Goal: Transaction & Acquisition: Obtain resource

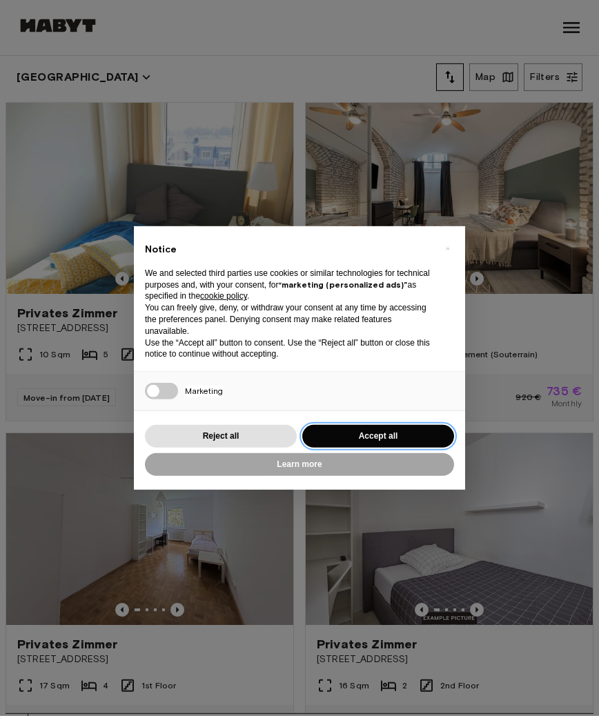
click at [402, 438] on button "Accept all" at bounding box center [378, 436] width 152 height 23
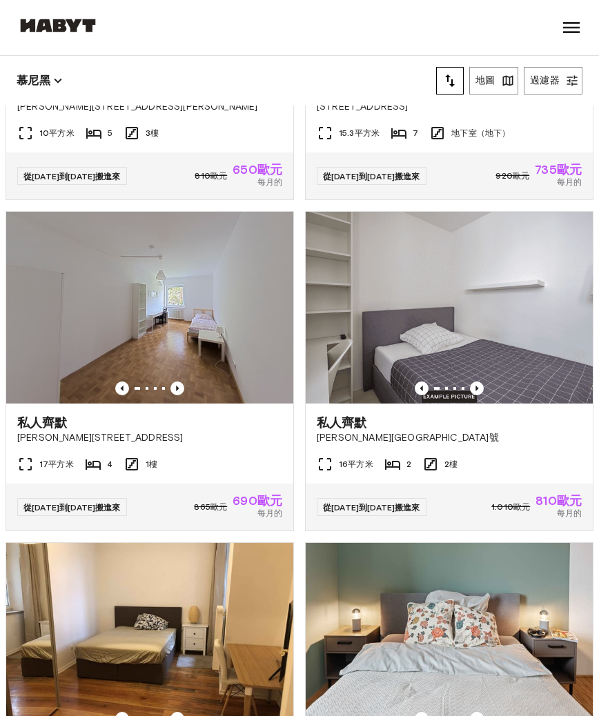
click at [565, 26] on icon at bounding box center [571, 28] width 22 height 22
click at [570, 26] on icon at bounding box center [571, 28] width 22 height 22
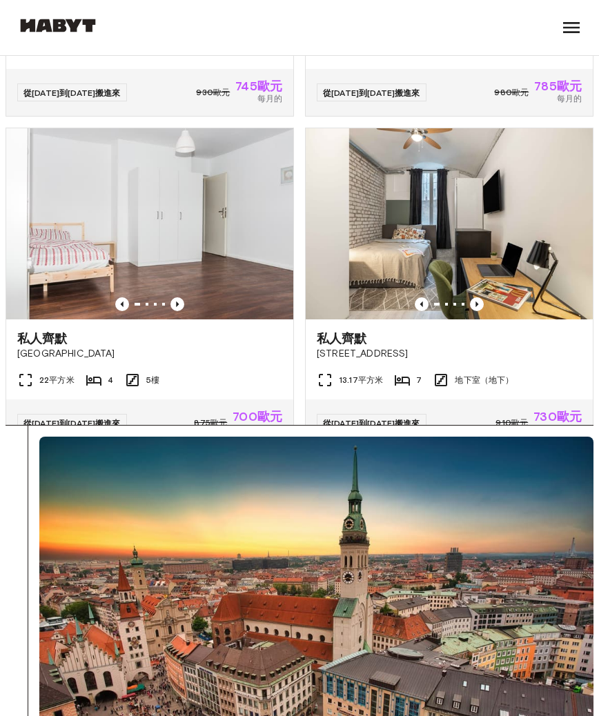
scroll to position [237, 0]
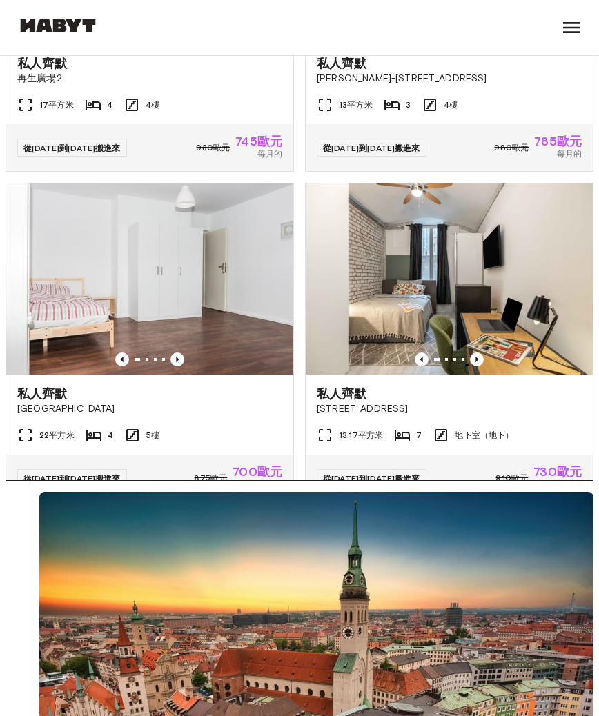
click at [189, 290] on img at bounding box center [149, 279] width 287 height 191
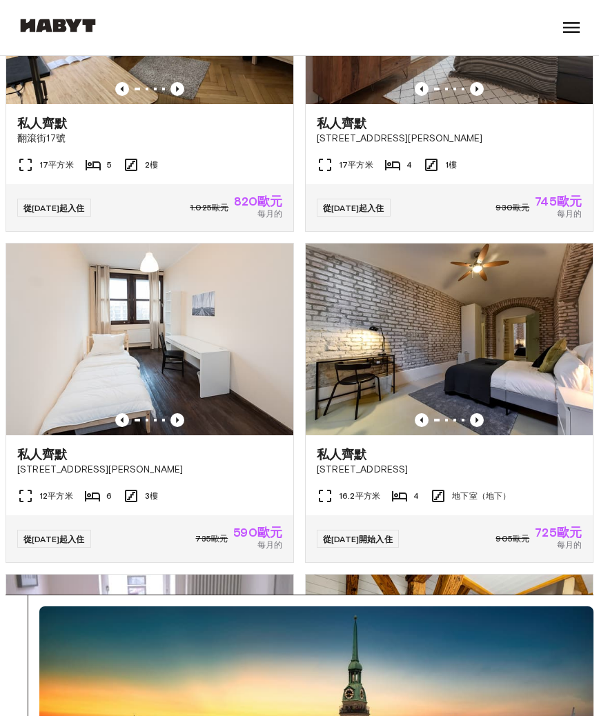
scroll to position [17284, 0]
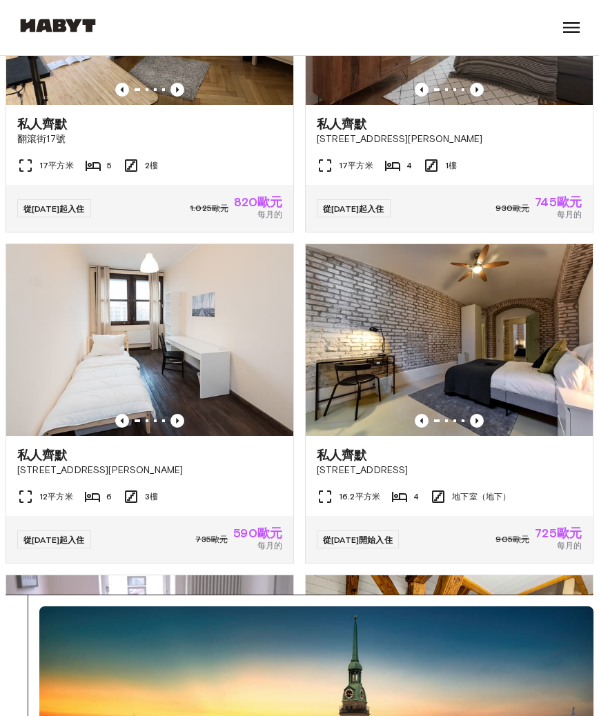
click at [456, 332] on img at bounding box center [449, 339] width 287 height 191
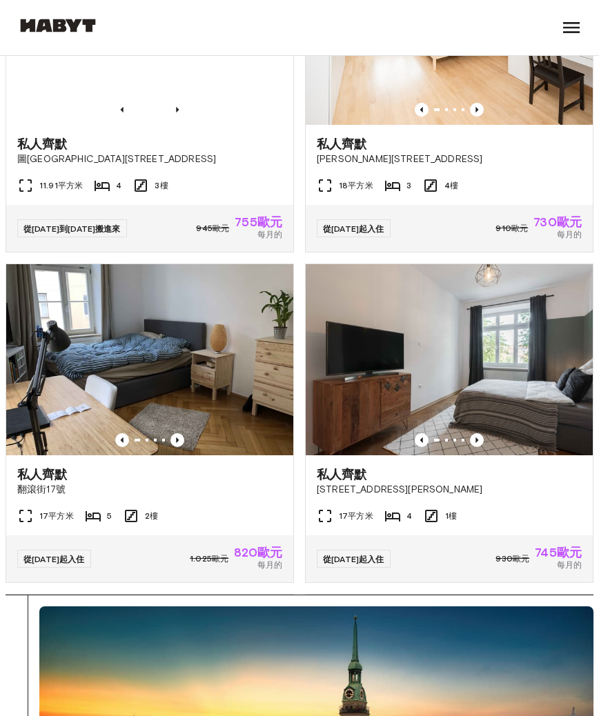
scroll to position [16933, 0]
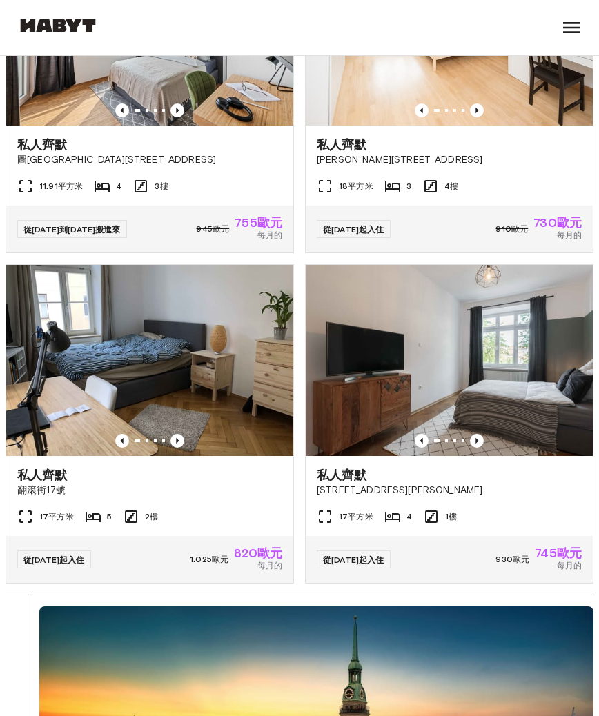
click at [424, 342] on img at bounding box center [449, 360] width 287 height 191
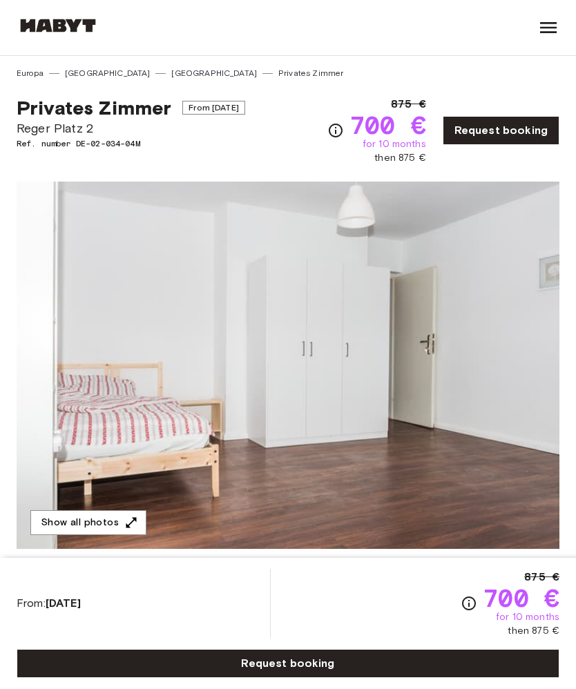
click at [377, 546] on img at bounding box center [288, 364] width 542 height 367
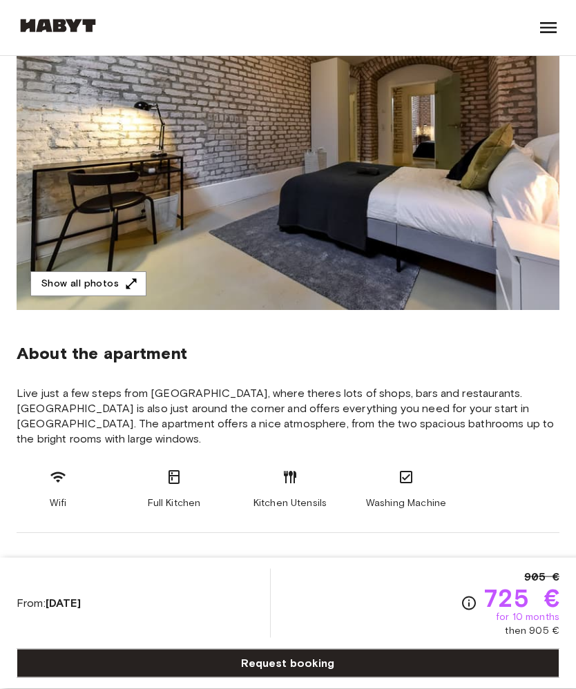
scroll to position [239, 0]
click at [125, 284] on icon "button" at bounding box center [131, 284] width 14 height 14
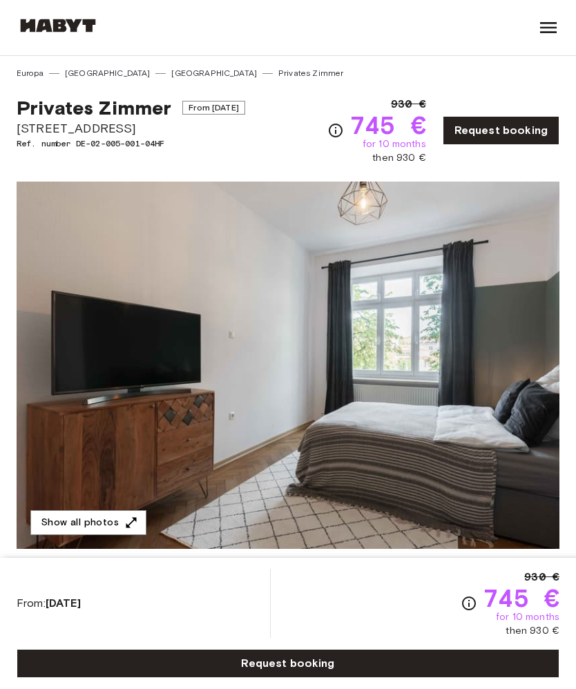
click at [115, 521] on button "Show all photos" at bounding box center [88, 523] width 116 height 26
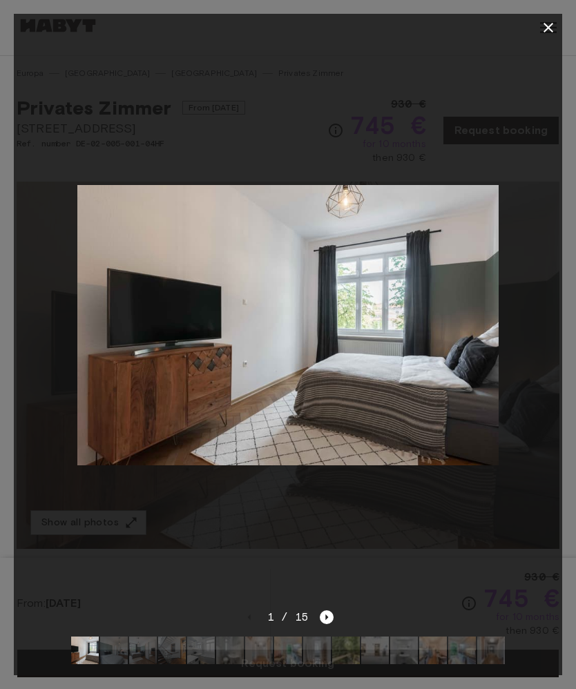
click at [422, 357] on img at bounding box center [287, 325] width 421 height 280
click at [512, 339] on div at bounding box center [288, 324] width 548 height 567
click at [516, 314] on div at bounding box center [288, 324] width 548 height 567
click at [426, 353] on img at bounding box center [287, 325] width 421 height 280
click at [333, 622] on icon "Next image" at bounding box center [327, 617] width 14 height 14
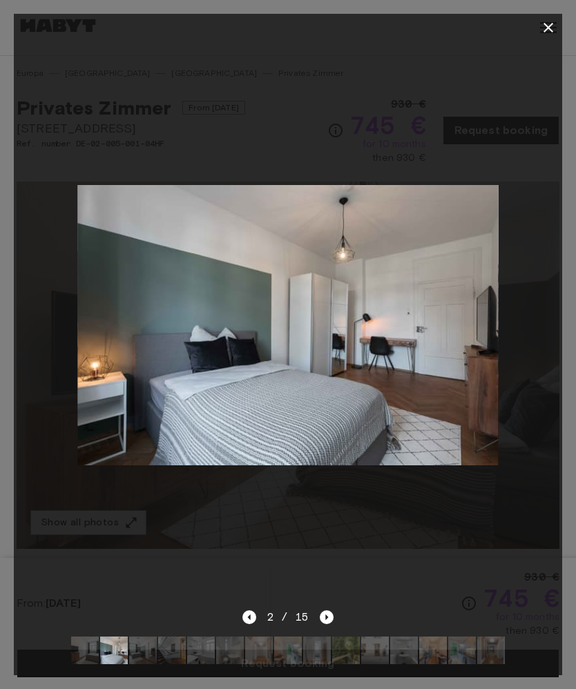
click at [329, 623] on icon "Next image" at bounding box center [327, 617] width 14 height 14
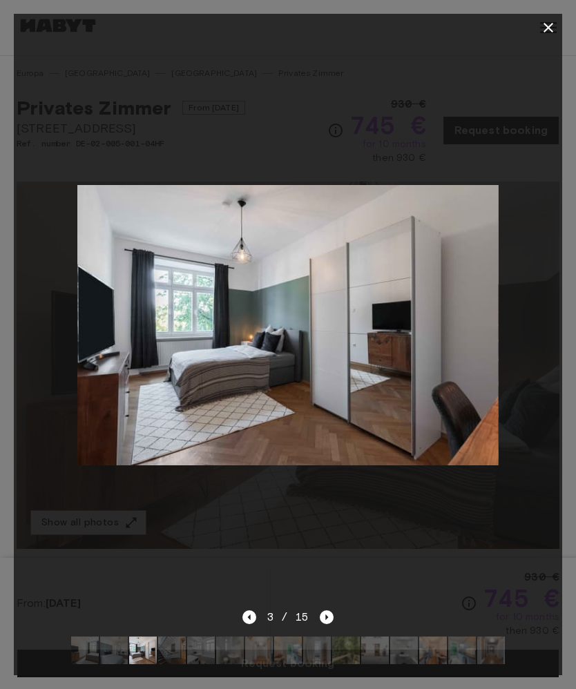
click at [326, 622] on icon "Next image" at bounding box center [327, 617] width 14 height 14
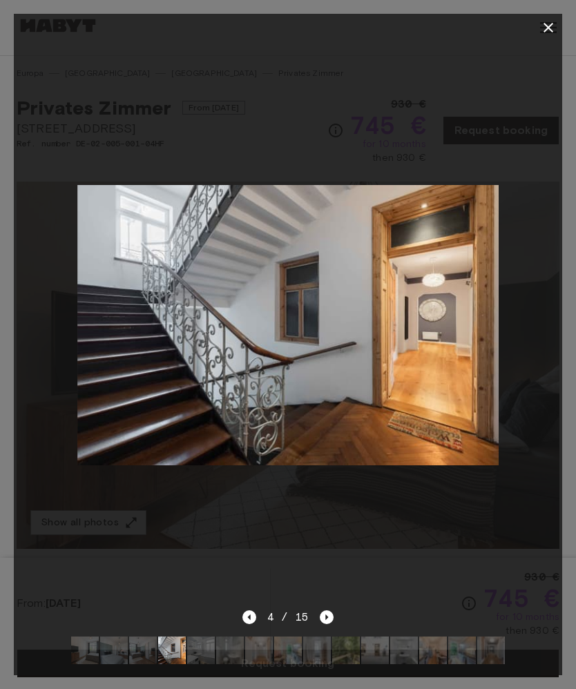
click at [331, 619] on icon "Next image" at bounding box center [327, 617] width 14 height 14
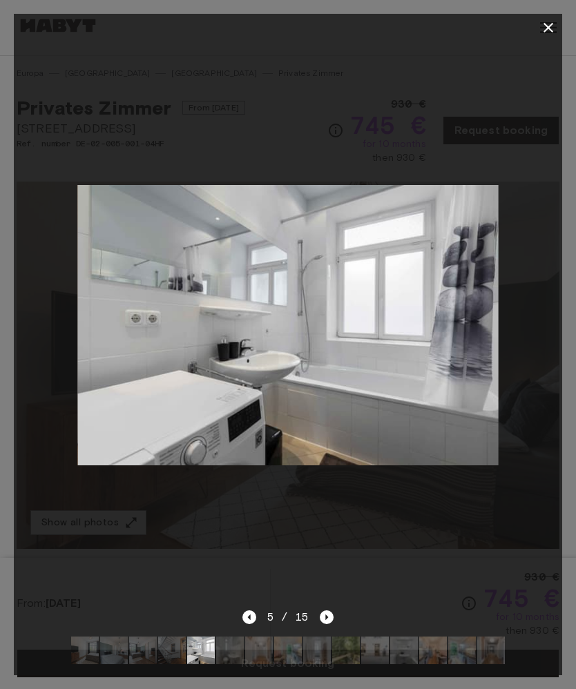
click at [328, 623] on icon "Next image" at bounding box center [327, 617] width 14 height 14
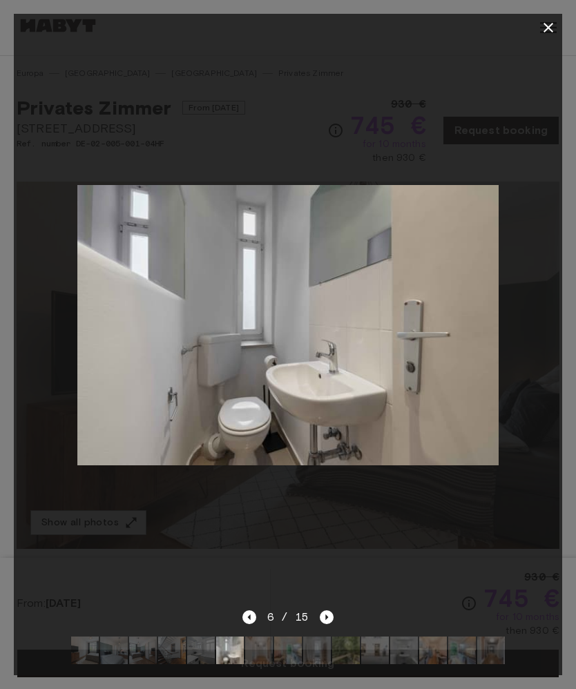
click at [324, 622] on icon "Next image" at bounding box center [327, 617] width 14 height 14
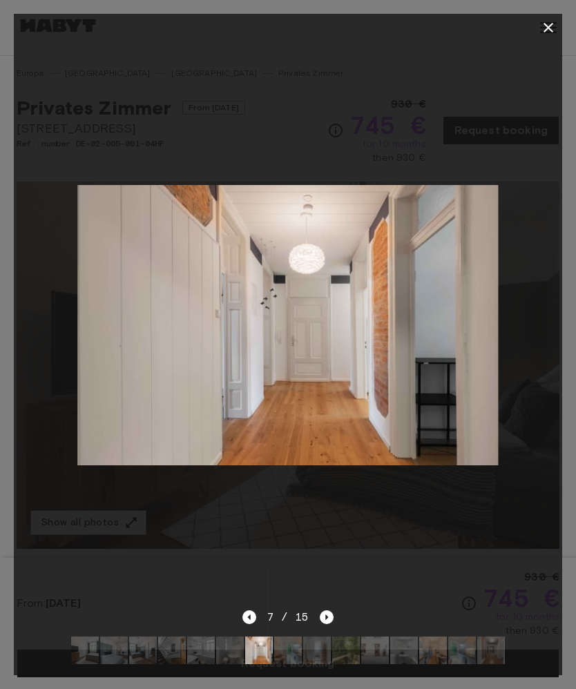
click at [328, 622] on icon "Next image" at bounding box center [327, 617] width 14 height 14
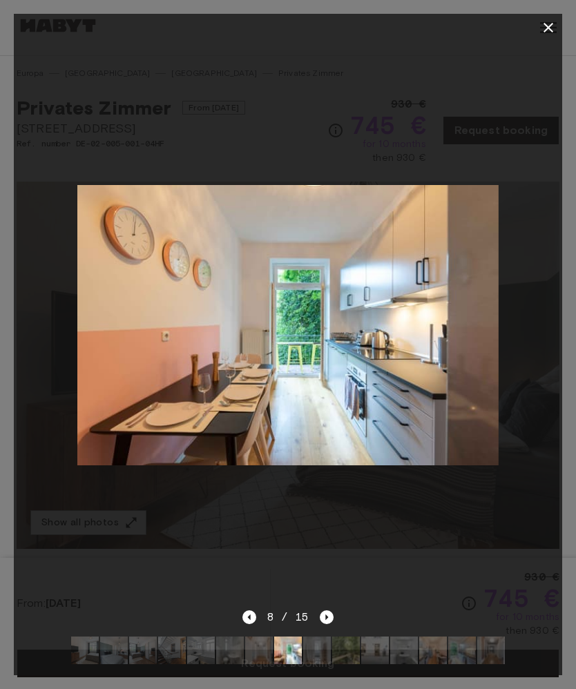
click at [343, 616] on div "8 / 15" at bounding box center [288, 642] width 548 height 66
click at [333, 618] on icon "Next image" at bounding box center [327, 617] width 14 height 14
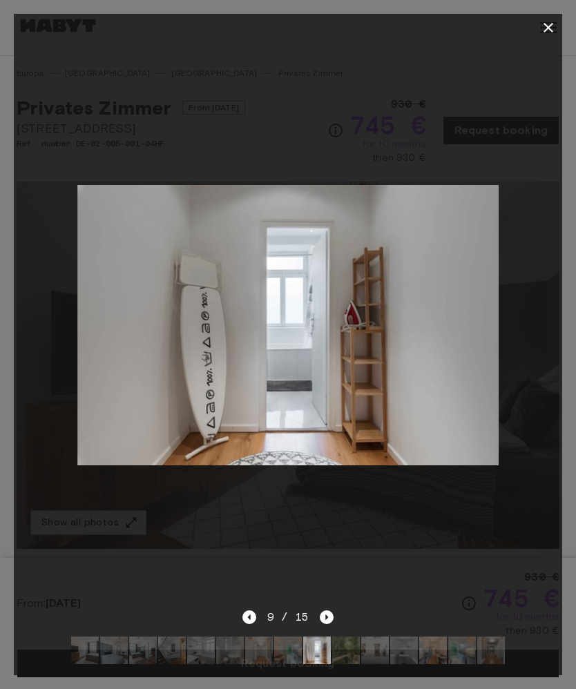
click at [328, 623] on icon "Next image" at bounding box center [327, 617] width 14 height 14
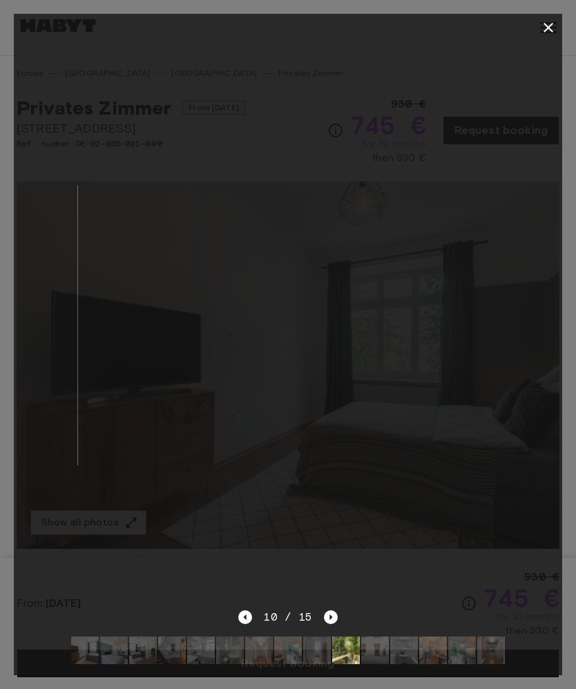
click at [335, 620] on icon "Next image" at bounding box center [331, 617] width 14 height 14
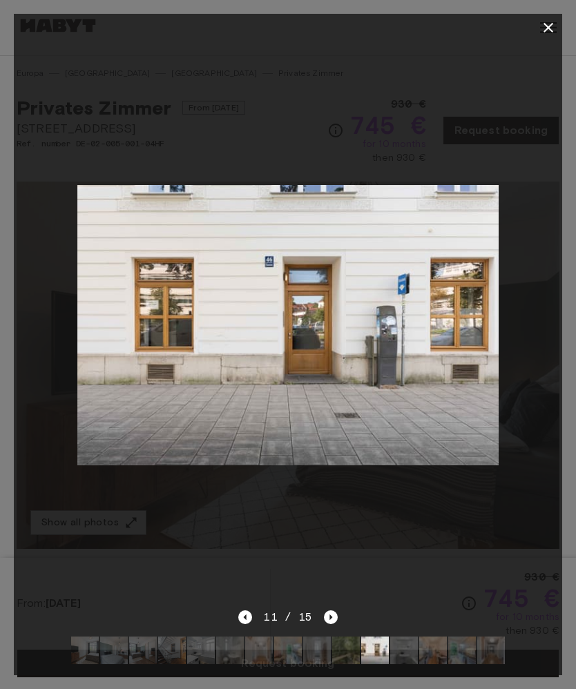
click at [326, 616] on icon "Next image" at bounding box center [331, 617] width 14 height 14
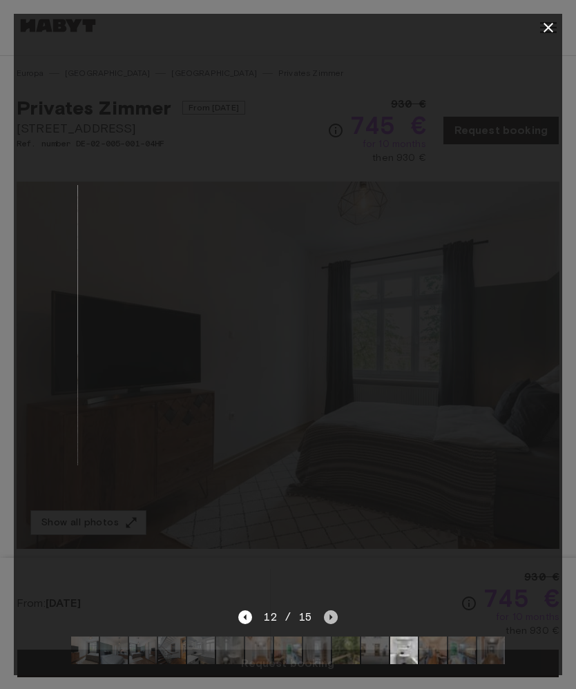
click at [329, 620] on icon "Next image" at bounding box center [331, 617] width 14 height 14
click at [325, 622] on icon "Next image" at bounding box center [331, 617] width 14 height 14
click at [335, 616] on icon "Next image" at bounding box center [331, 617] width 14 height 14
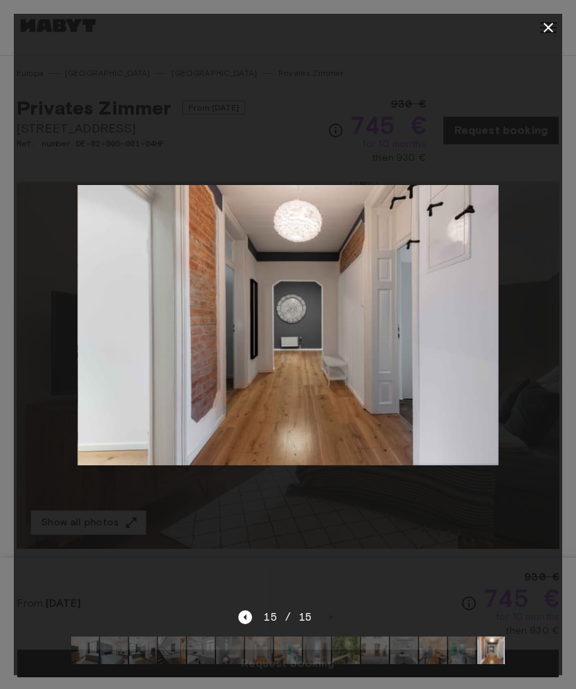
click at [553, 12] on div at bounding box center [288, 344] width 576 height 689
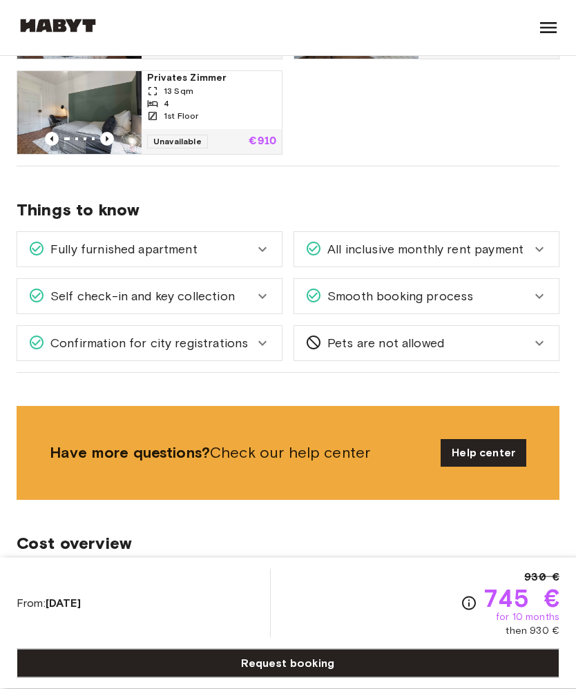
scroll to position [861, 0]
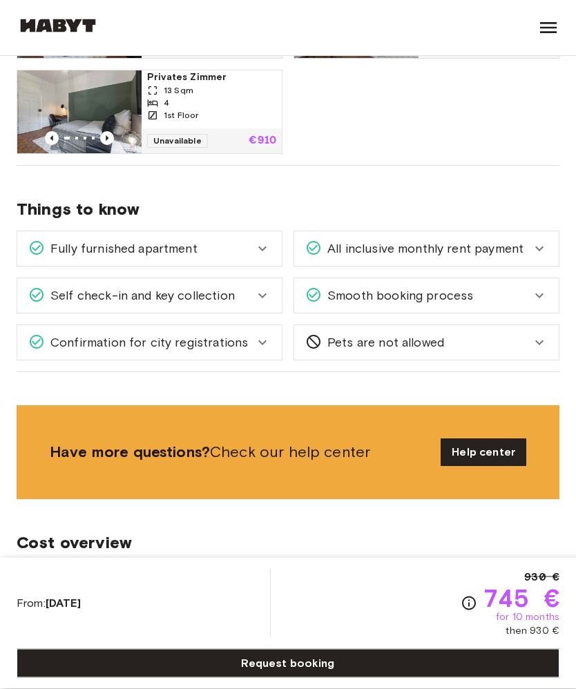
click at [273, 262] on div "Fully furnished apartment" at bounding box center [149, 249] width 264 height 35
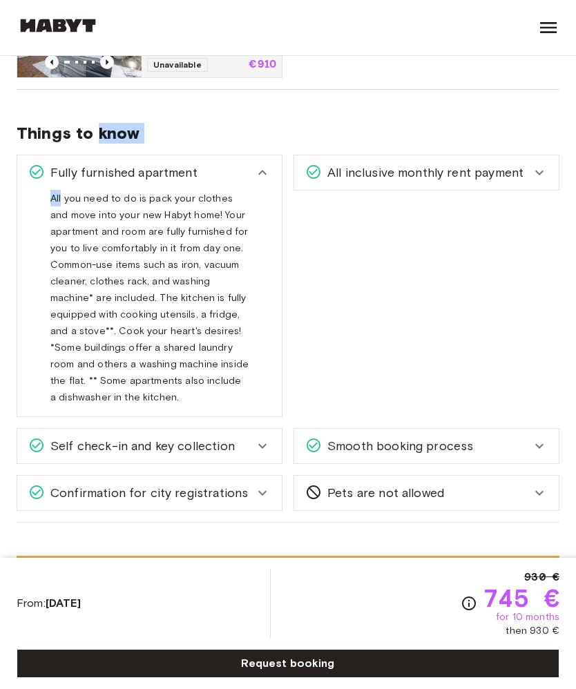
scroll to position [905, 0]
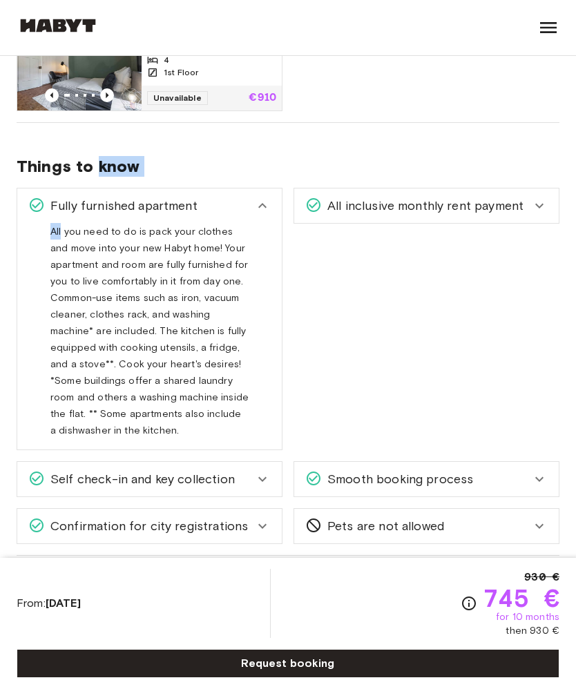
click at [23, 283] on div "All you need to do is pack your clothes and move into your new Habyt home! Your…" at bounding box center [149, 336] width 264 height 226
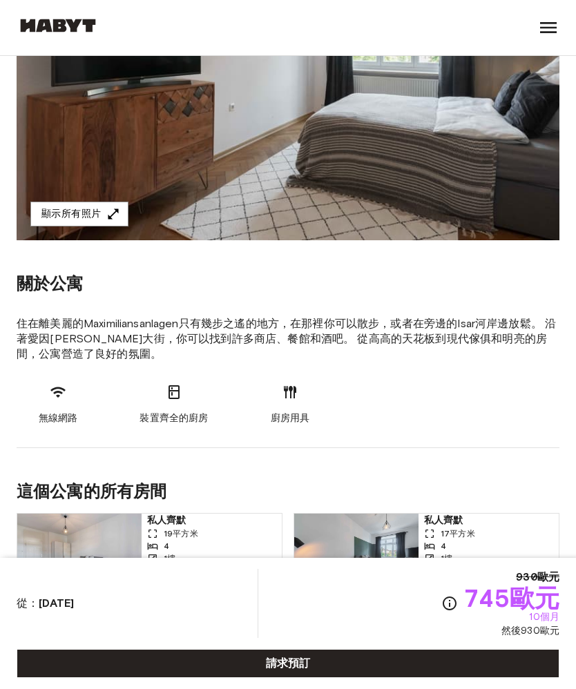
scroll to position [304, 0]
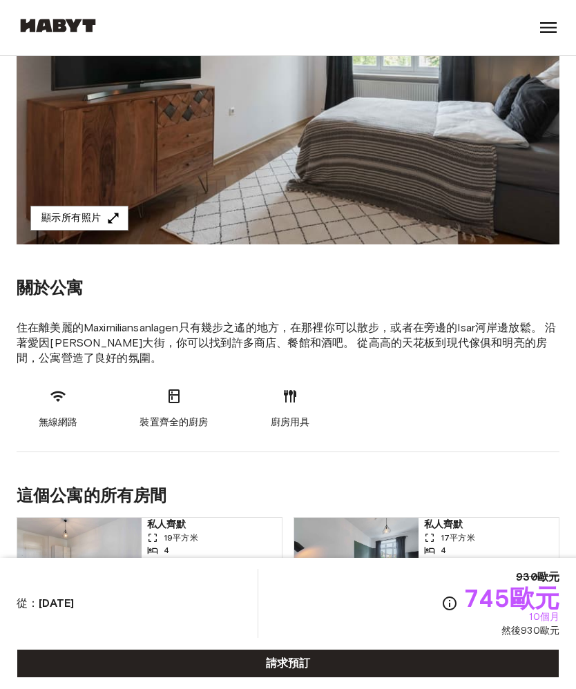
click at [391, 305] on section "關於公寓 住在離美麗的Maximiliansanlagen只有幾步之遙的地方，在那裡你可以散步，或者在旁邊的Isar河岸邊放鬆。 沿著愛因斯坦大街，你可以找到…" at bounding box center [288, 348] width 542 height 208
click at [418, 277] on section "關於公寓 住在離美麗的Maximiliansanlagen只有幾步之遙的地方，在那裡你可以散步，或者在旁邊的Isar河岸邊放鬆。 沿著愛因斯坦大街，你可以找到…" at bounding box center [288, 348] width 542 height 208
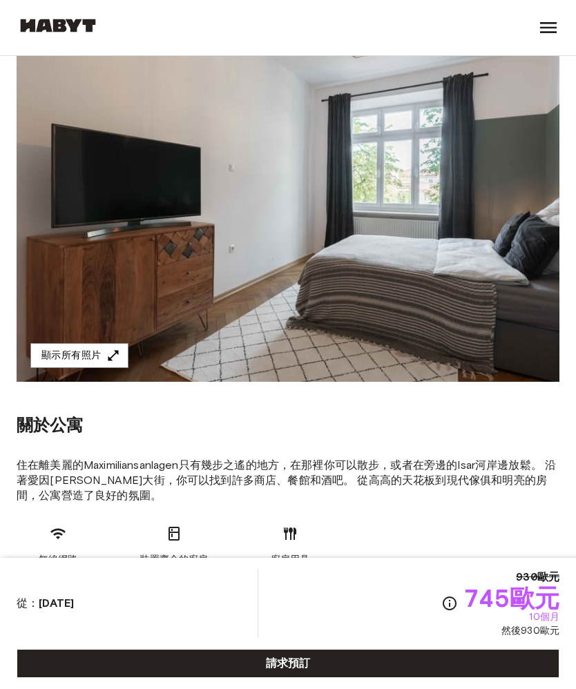
scroll to position [166, 0]
click at [453, 409] on section "關於公寓 住在離美麗的Maximiliansanlagen只有幾步之遙的地方，在那裡你可以散步，或者在旁邊的Isar河岸邊放鬆。 沿著愛因斯坦大街，你可以找到…" at bounding box center [288, 486] width 542 height 208
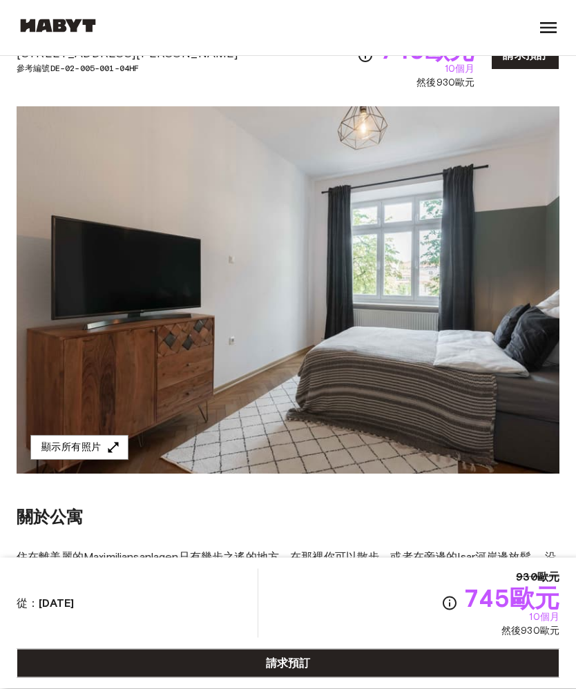
scroll to position [38, 0]
